Goal: Information Seeking & Learning: Learn about a topic

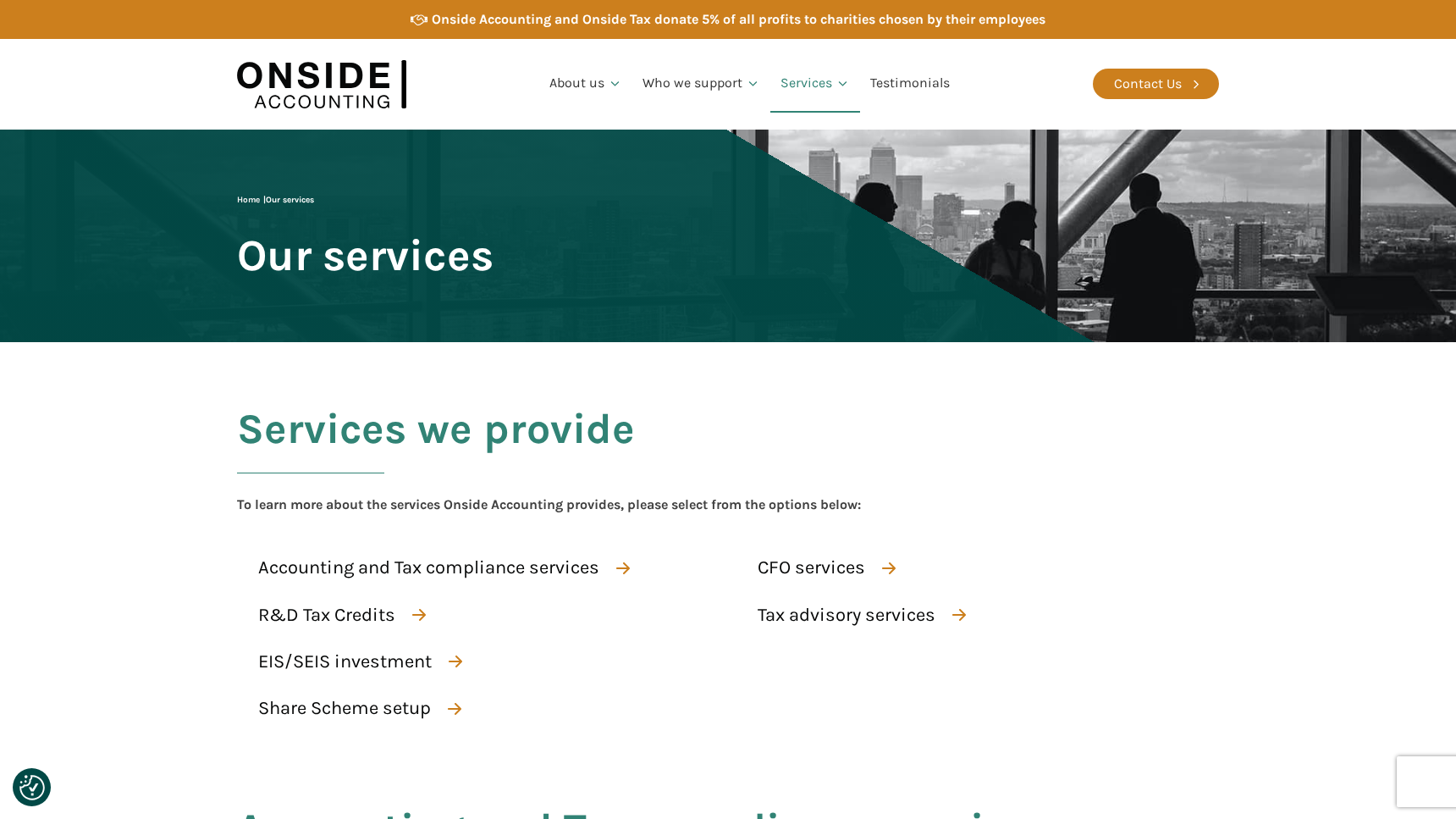
scroll to position [549, 0]
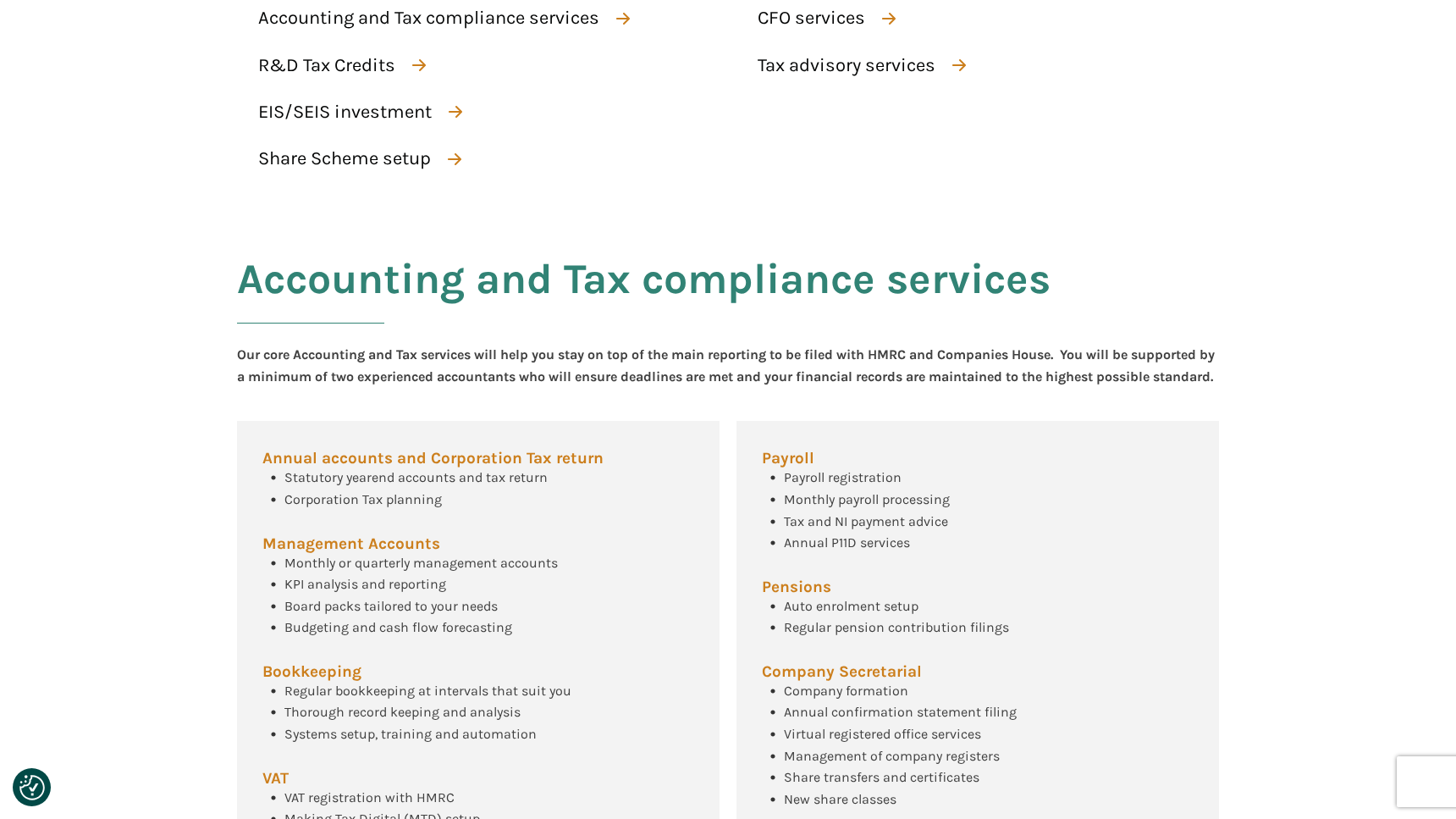
click at [8, 123] on section "Services we provide To learn more about the services Onside Accounting provides…" at bounding box center [728, 7] width 1456 height 427
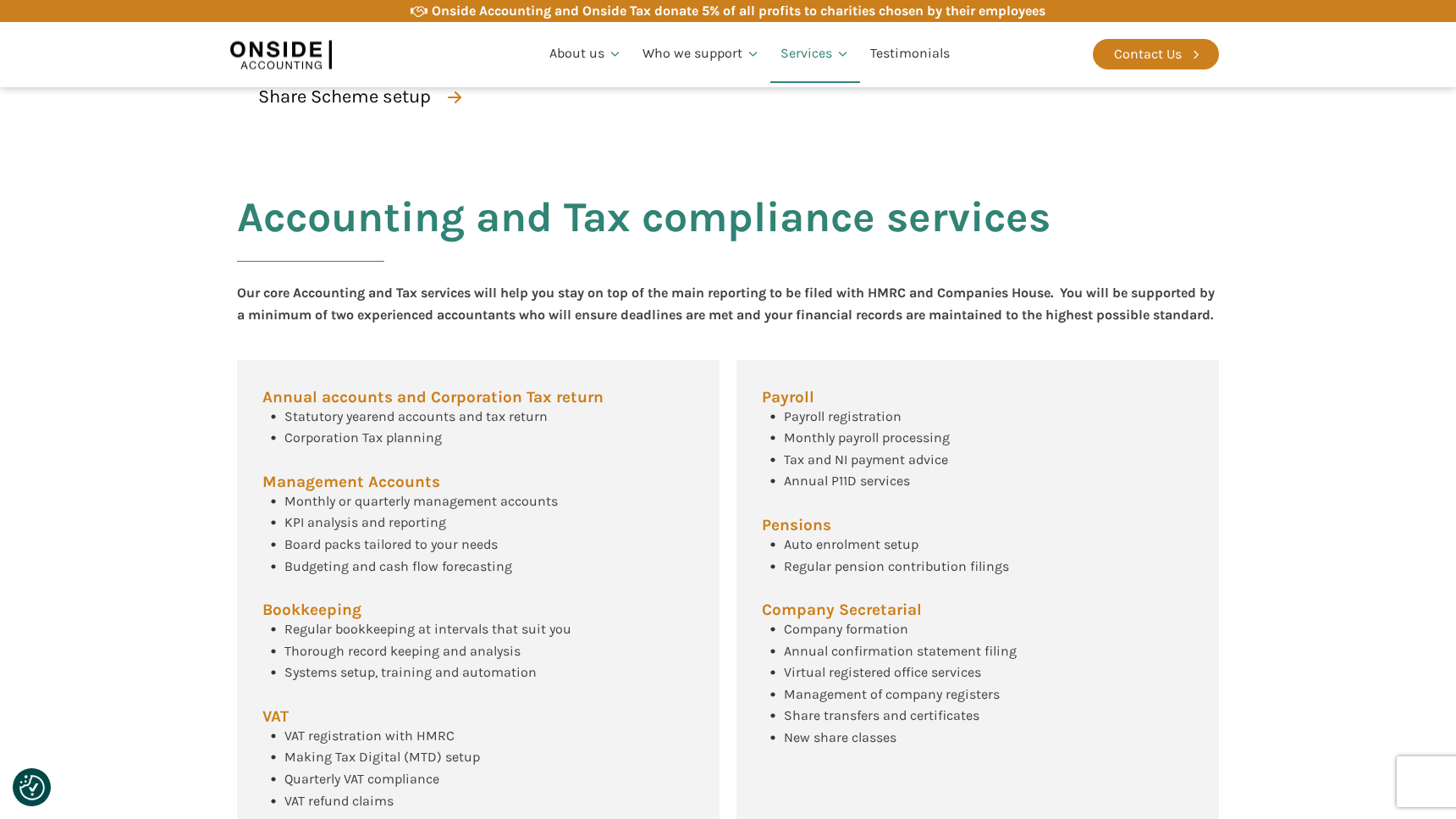
scroll to position [573, 0]
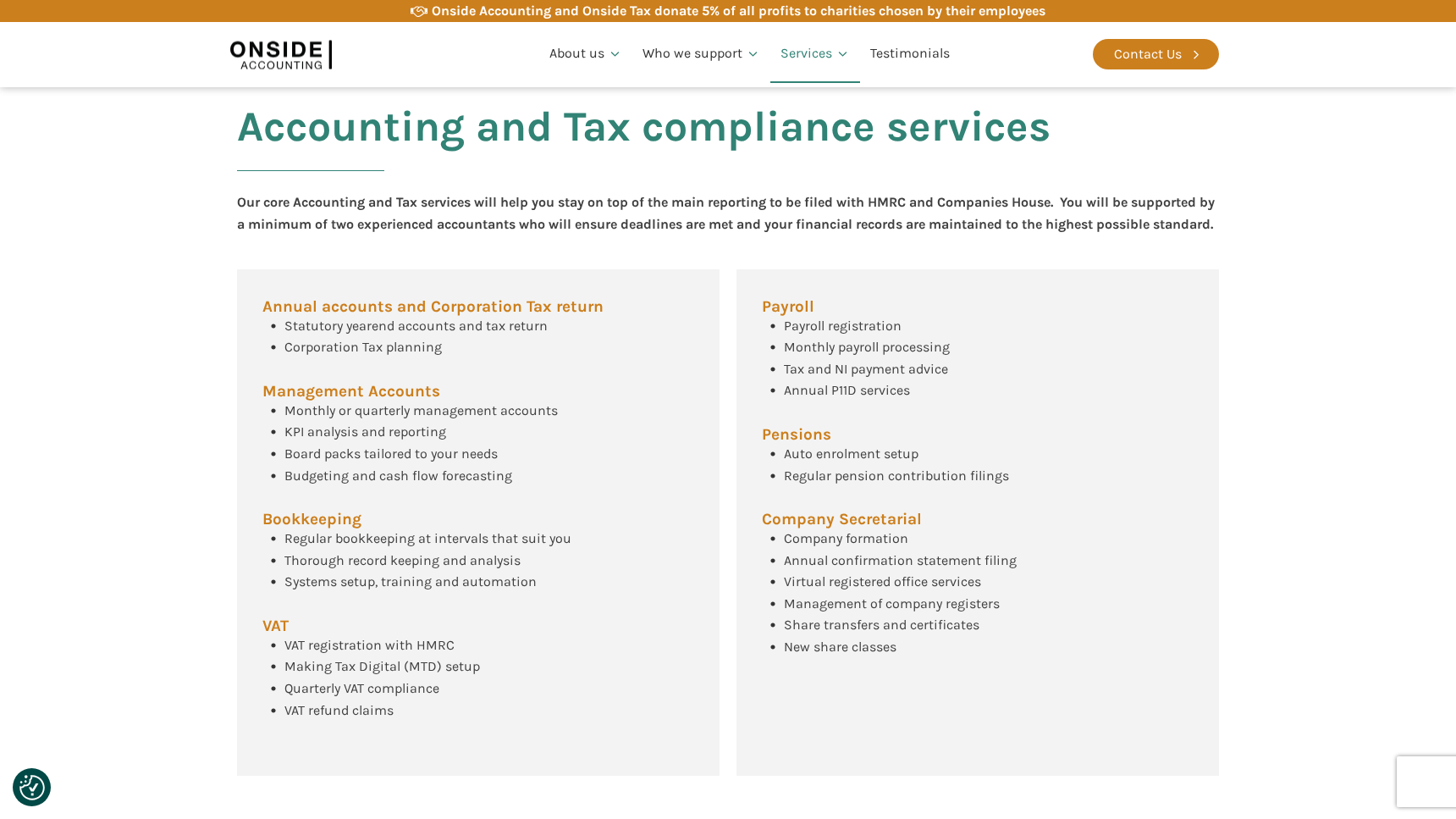
click at [643, 326] on div "Annual accounts and Corporation Tax return Statutory yearend accounts and tax r…" at bounding box center [478, 523] width 482 height 507
click at [591, 361] on div "Annual accounts and Corporation Tax return Statutory yearend accounts and tax r…" at bounding box center [478, 523] width 482 height 507
click at [589, 371] on div "Annual accounts and Corporation Tax return Statutory yearend accounts and tax r…" at bounding box center [478, 523] width 482 height 507
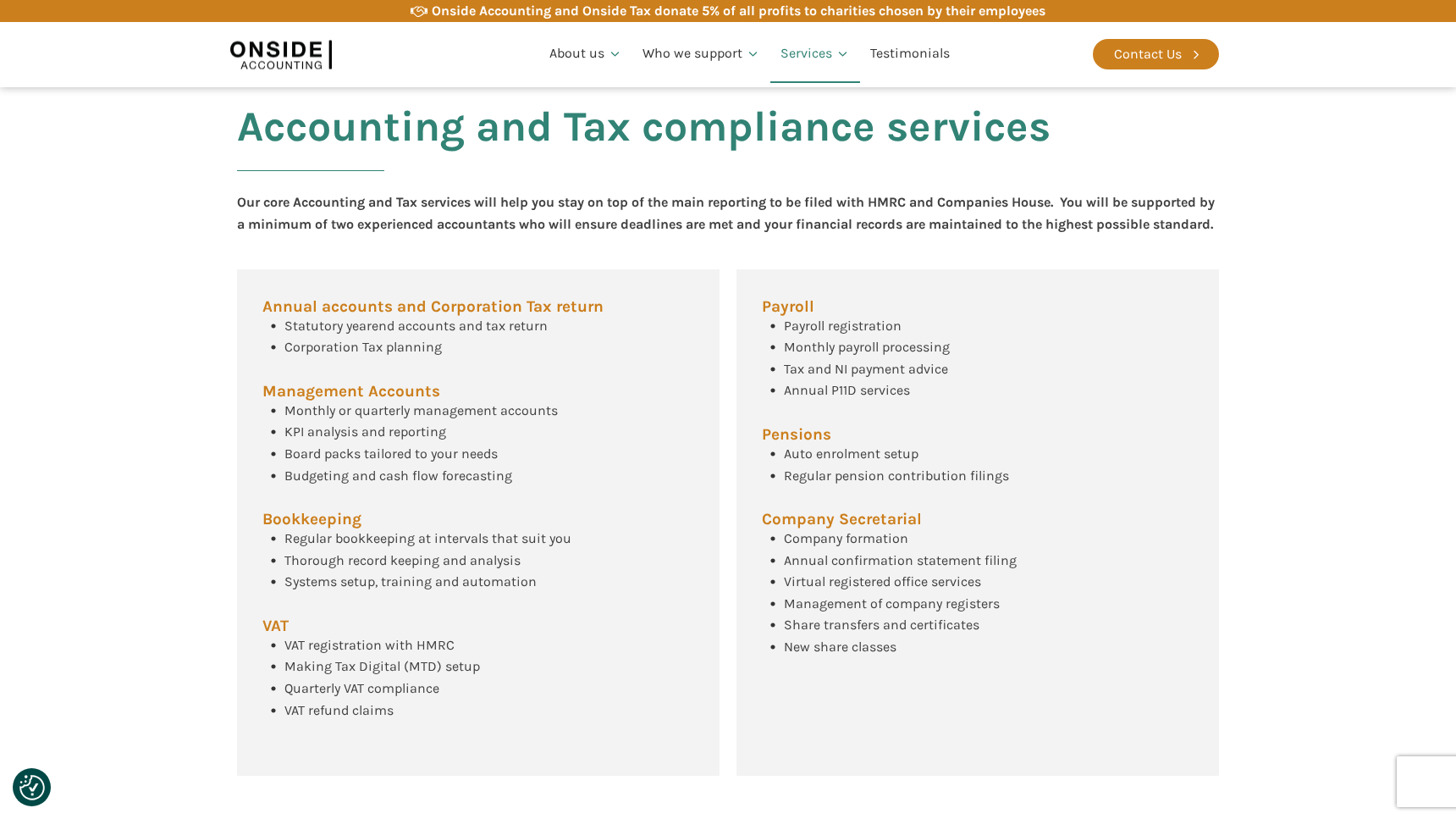
click at [463, 358] on div "Statutory yearend accounts and tax return Corporation Tax planning" at bounding box center [405, 337] width 285 height 43
click at [481, 358] on div "Statutory yearend accounts and tax return Corporation Tax planning" at bounding box center [405, 337] width 285 height 43
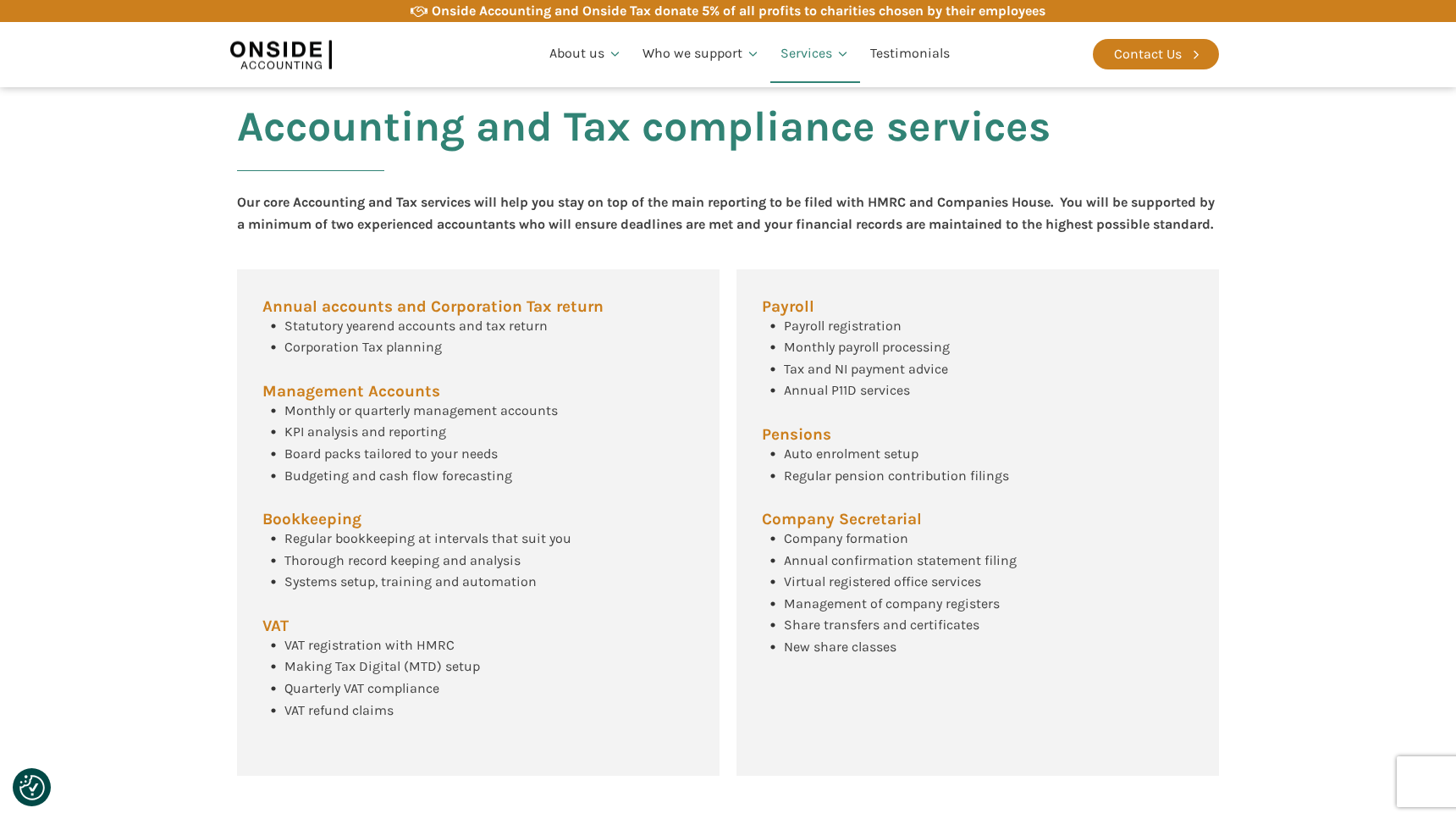
click at [481, 358] on div "Statutory yearend accounts and tax return Corporation Tax planning" at bounding box center [405, 337] width 285 height 43
click at [492, 358] on div "Statutory yearend accounts and tax return Corporation Tax planning" at bounding box center [405, 337] width 285 height 43
click at [635, 263] on div "Accounting and Tax compliance services Our core Accounting and Tax services wil…" at bounding box center [728, 438] width 1016 height 742
drag, startPoint x: 527, startPoint y: 660, endPoint x: 420, endPoint y: 732, distance: 129.0
click at [415, 733] on div "Annual accounts and Corporation Tax return Statutory yearend accounts and tax r…" at bounding box center [478, 523] width 482 height 507
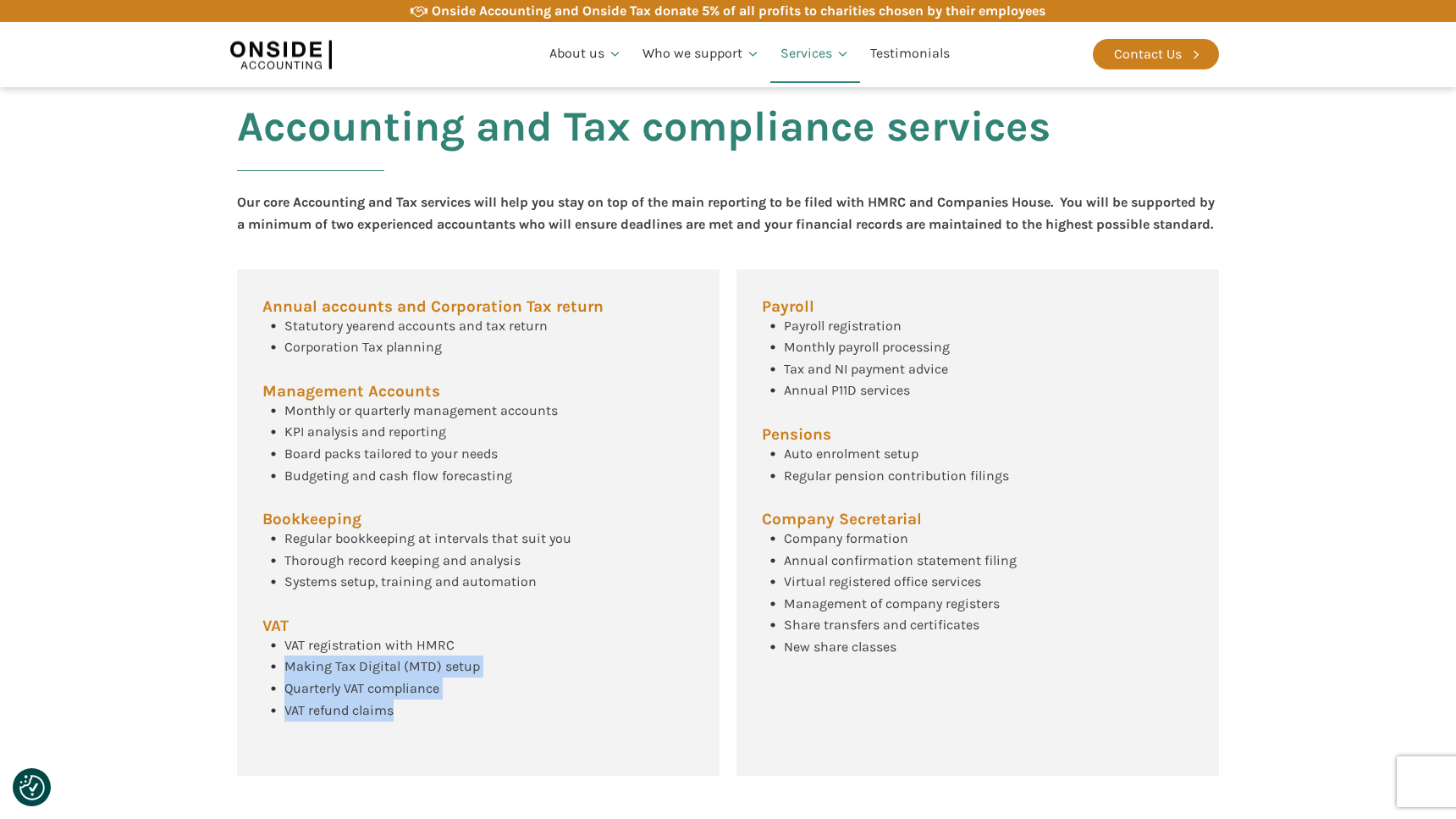
click at [420, 720] on div "VAT registration with HMRC Making Tax Digital (MTD) setup Quarterly VAT complia…" at bounding box center [370, 677] width 217 height 87
click at [471, 710] on div "VAT registration with HMRC Making Tax Digital (MTD) setup Quarterly VAT complia…" at bounding box center [370, 677] width 217 height 87
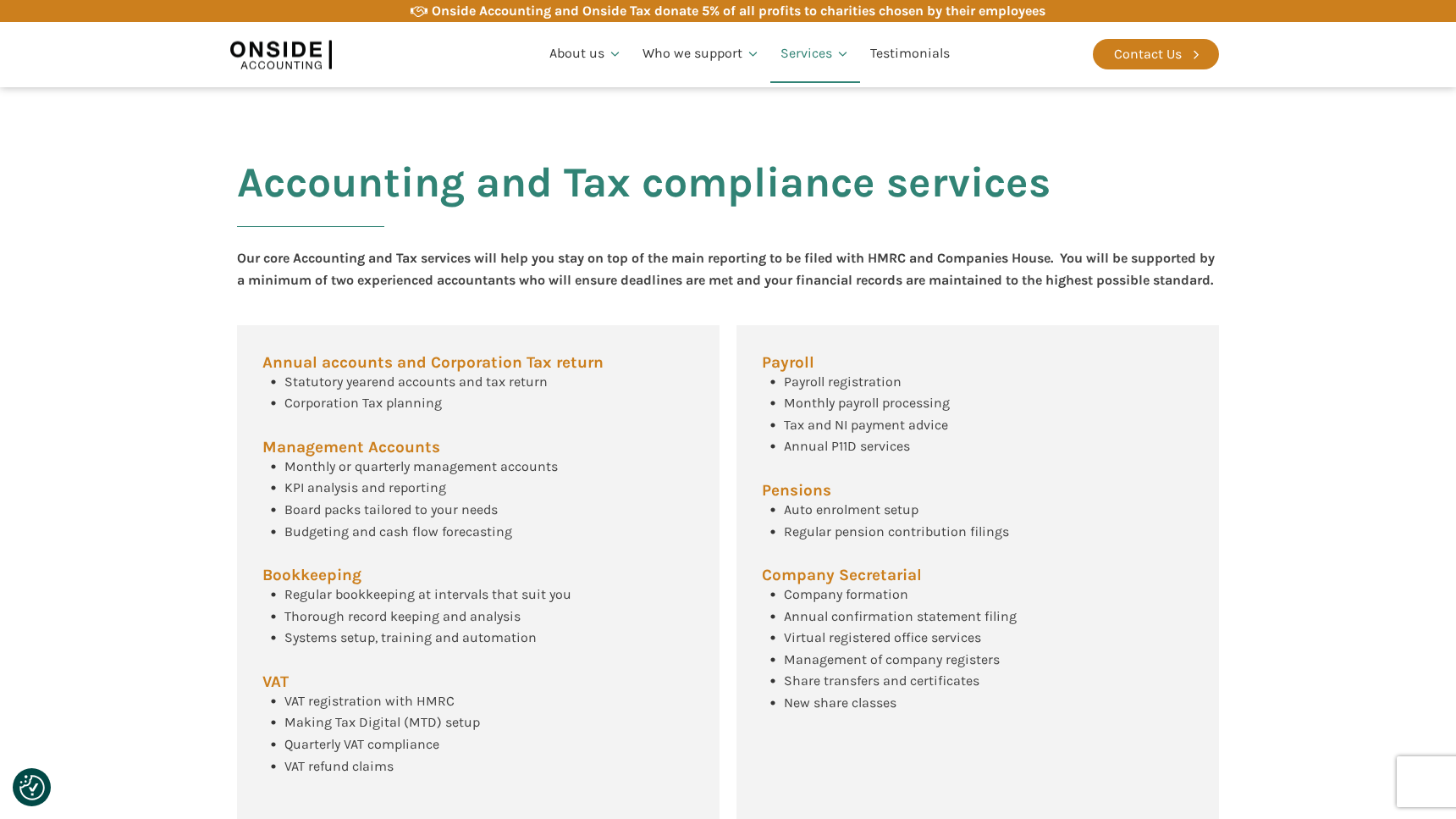
scroll to position [499, 0]
